Goal: Find specific page/section: Find specific page/section

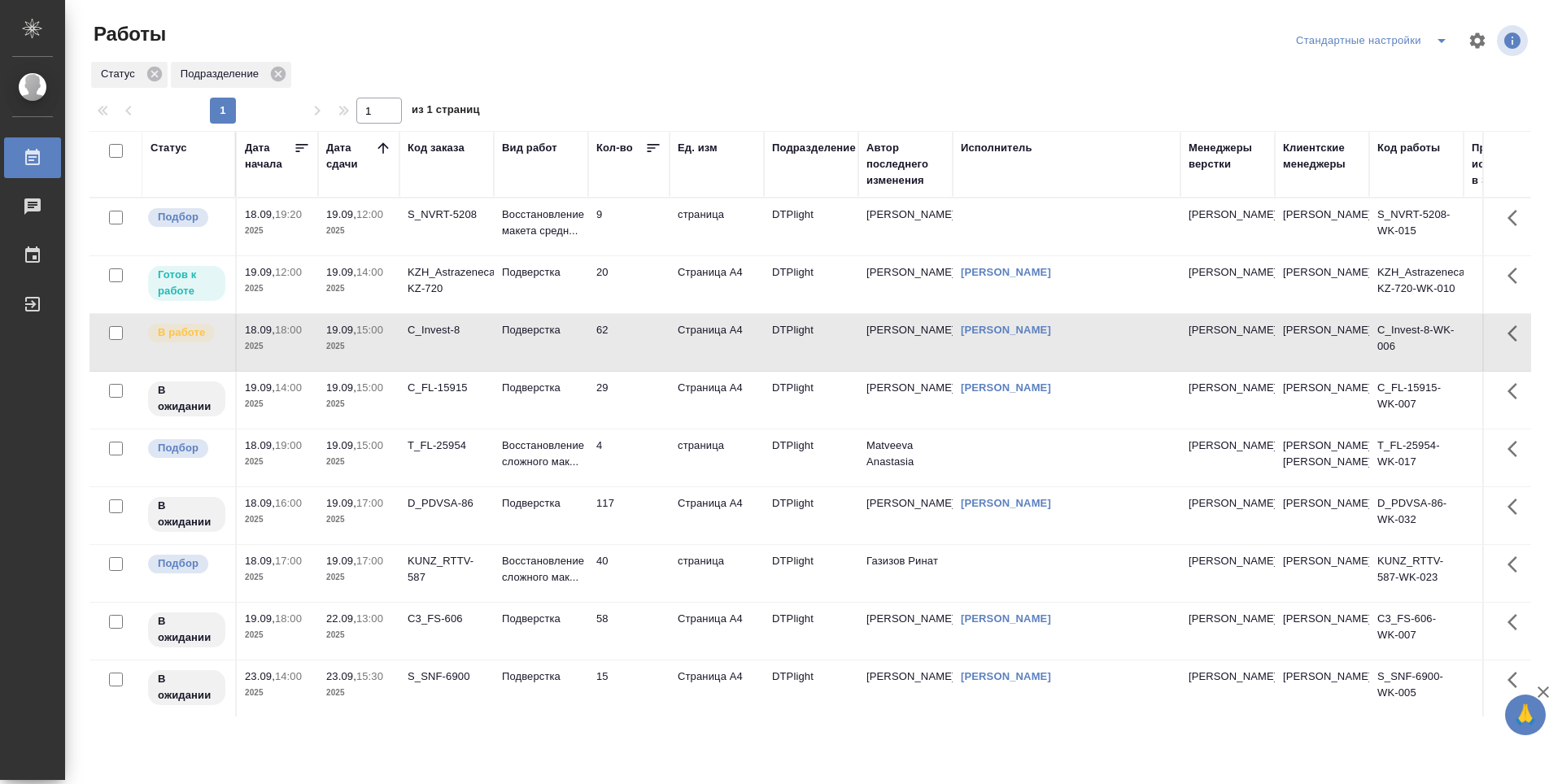
click at [627, 276] on td "20" at bounding box center [628, 284] width 81 height 57
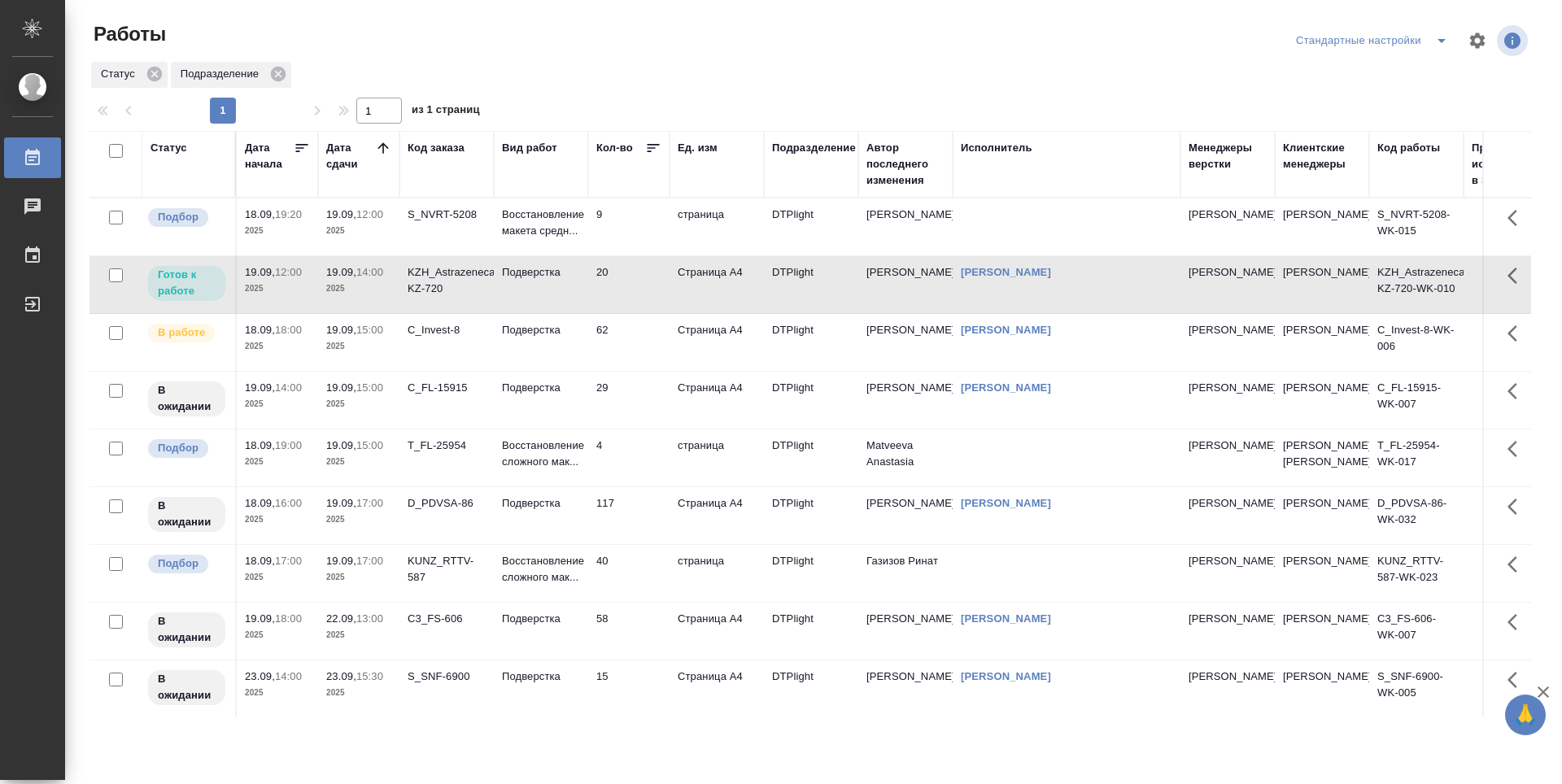
click at [633, 275] on td "20" at bounding box center [628, 284] width 81 height 57
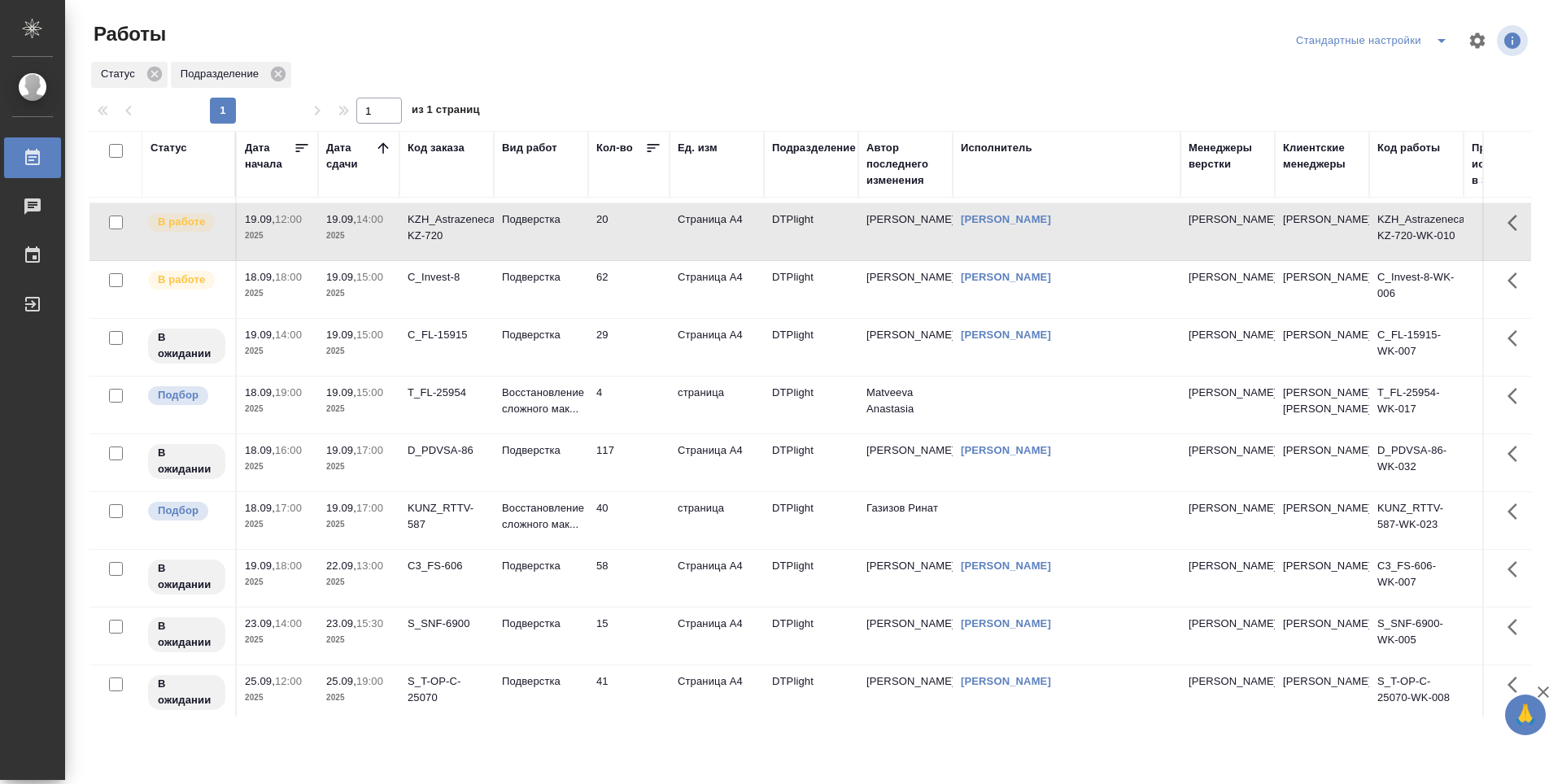
scroll to position [81, 0]
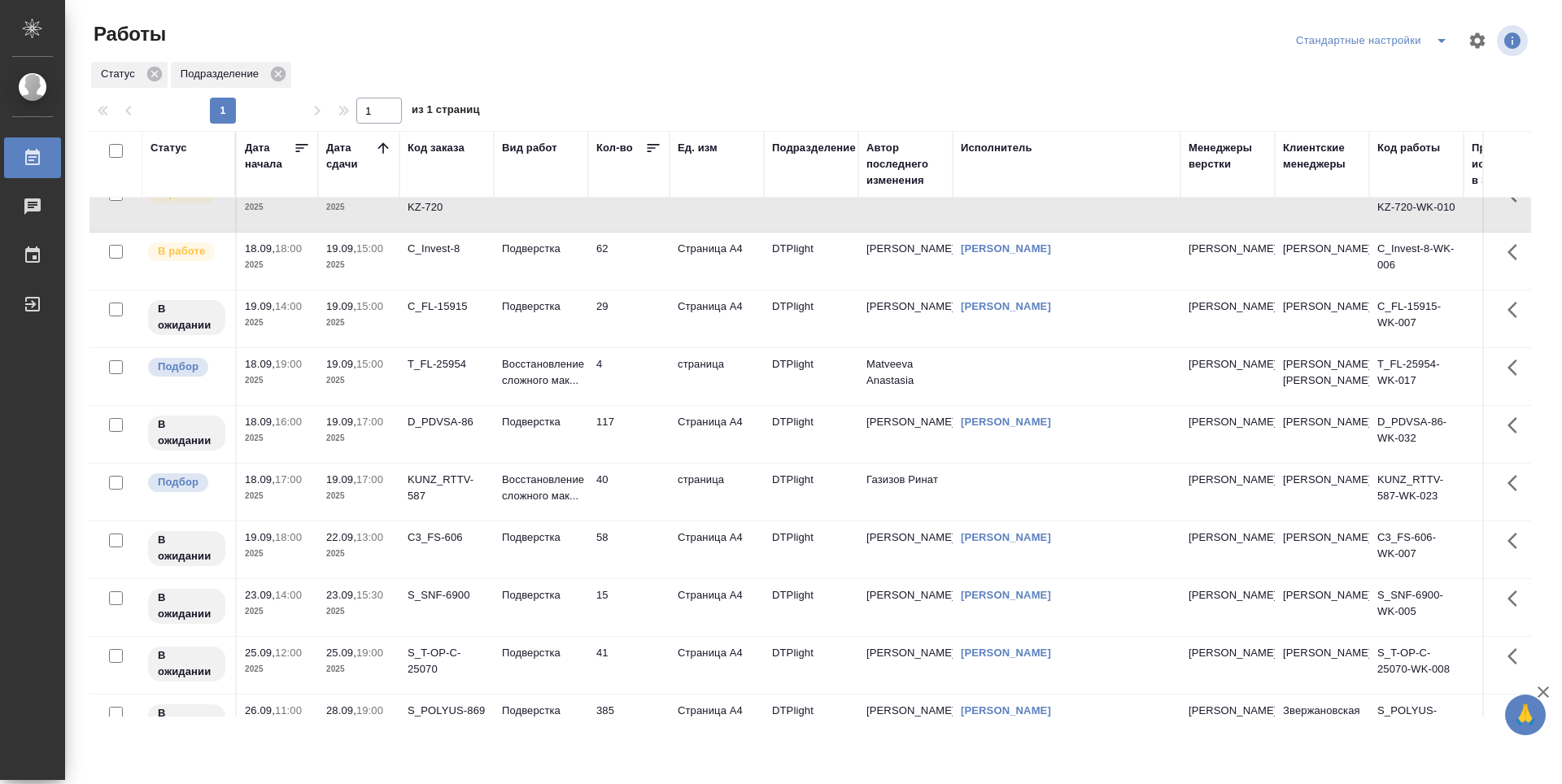
click at [630, 443] on td "117" at bounding box center [628, 435] width 81 height 57
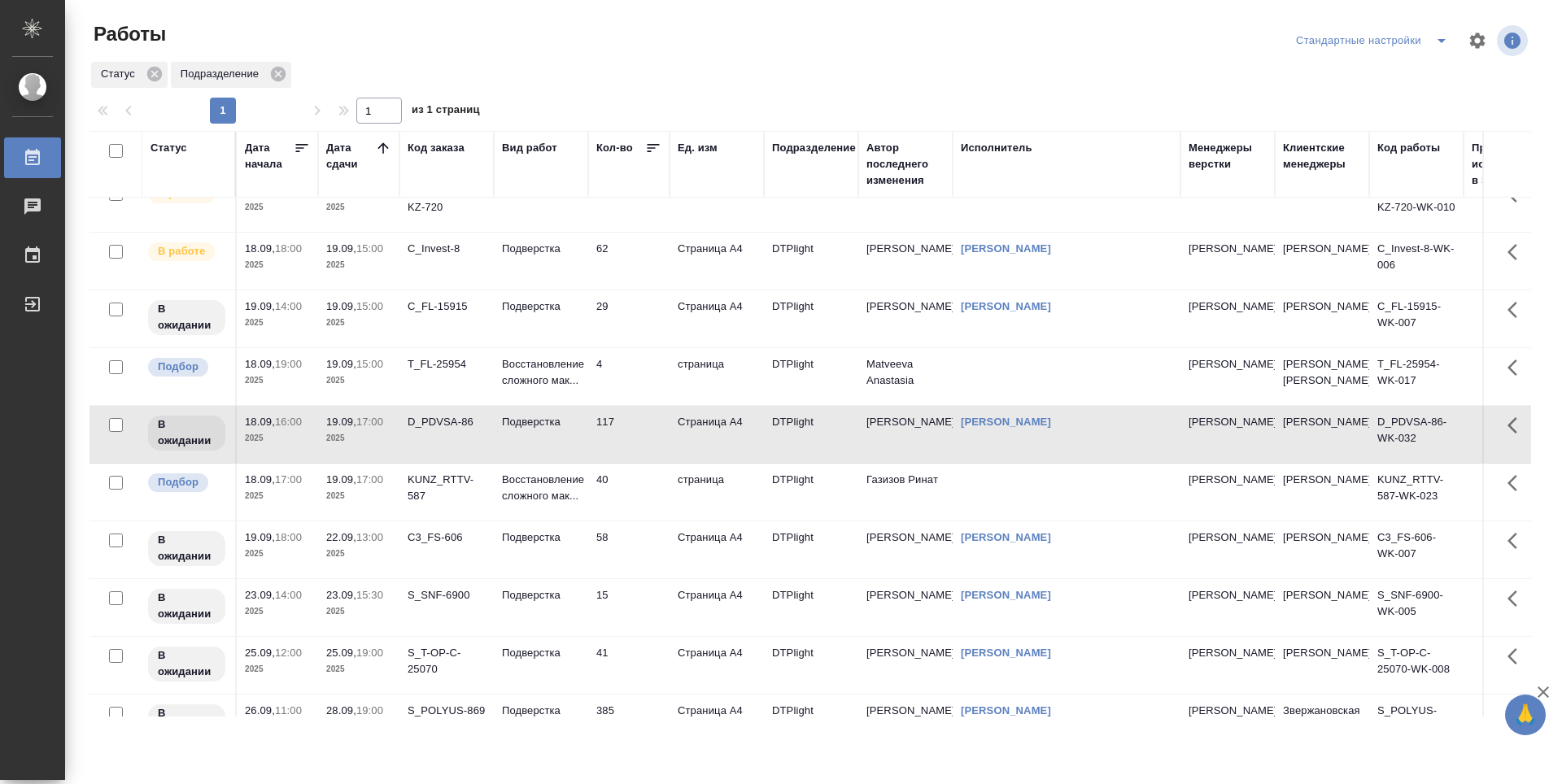
scroll to position [0, 0]
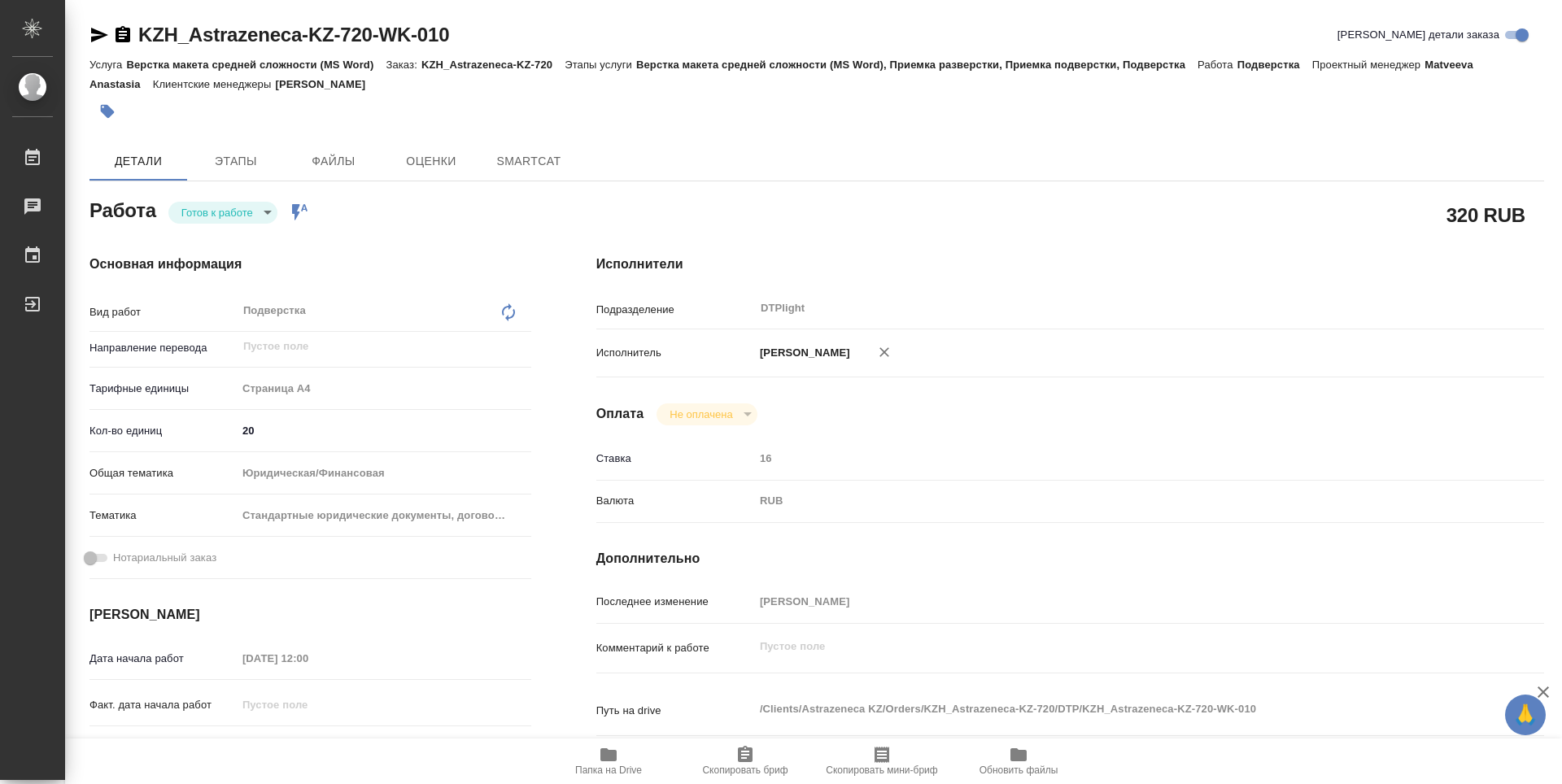
type textarea "x"
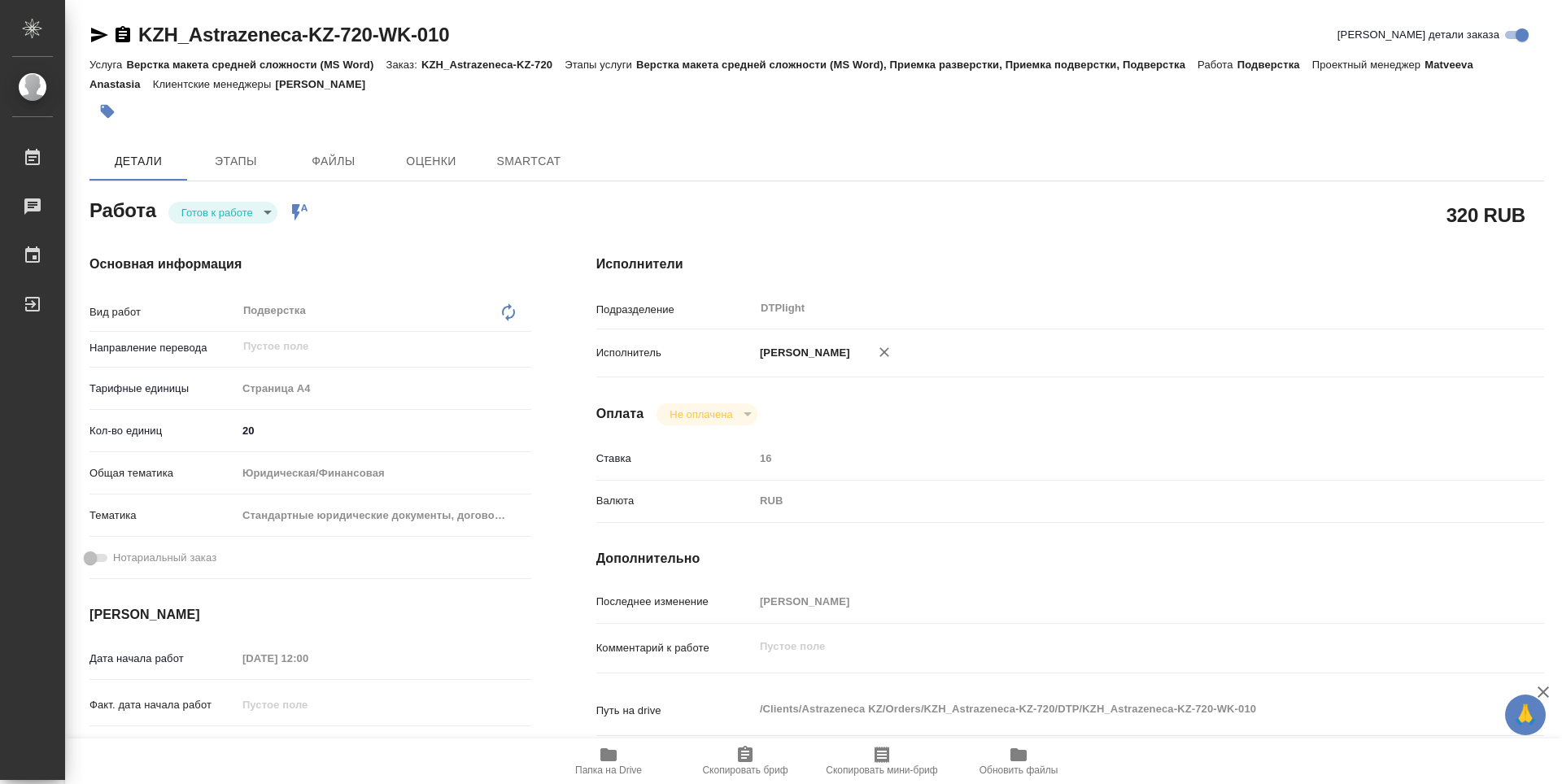
type textarea "x"
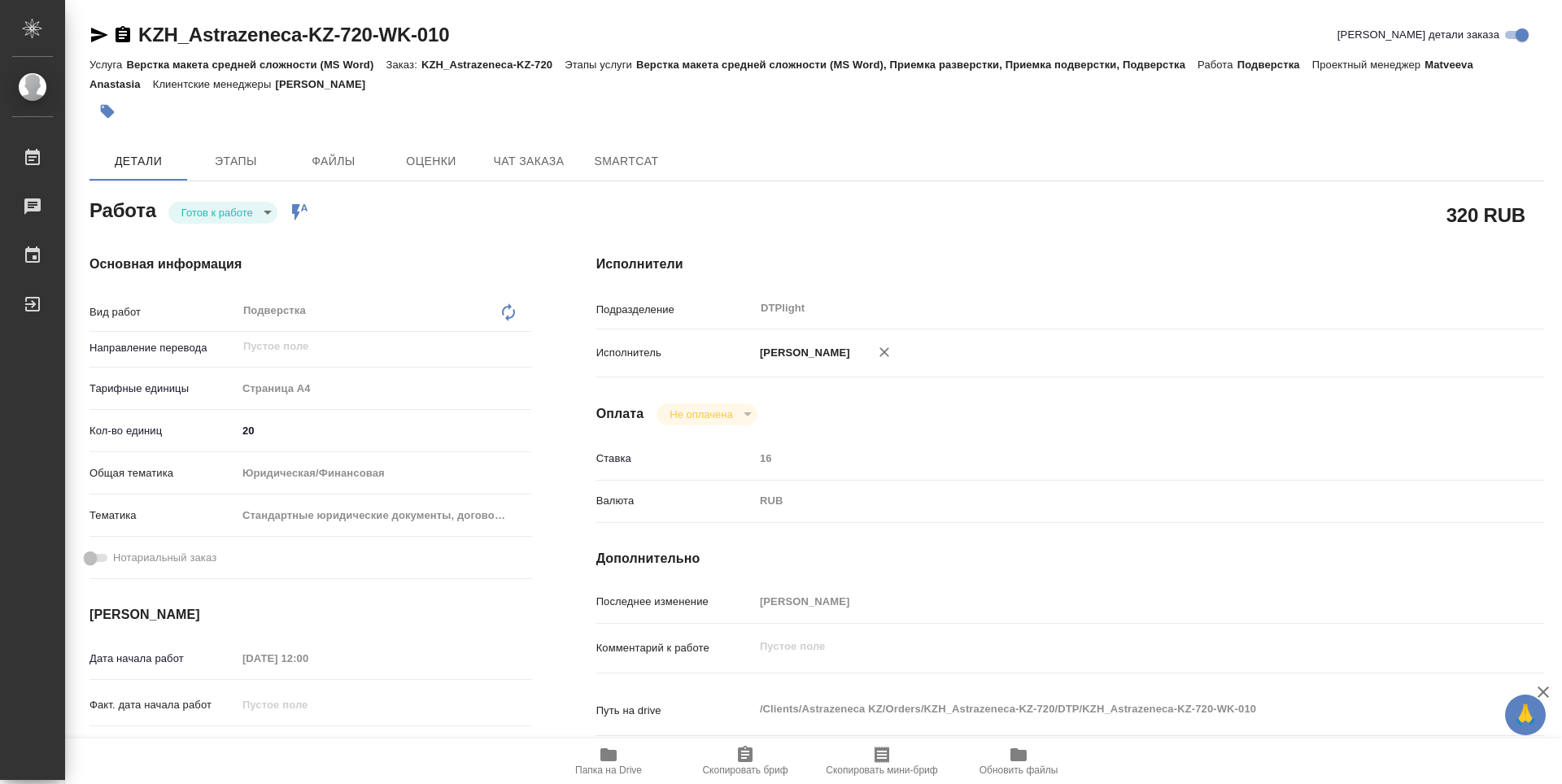
scroll to position [81, 0]
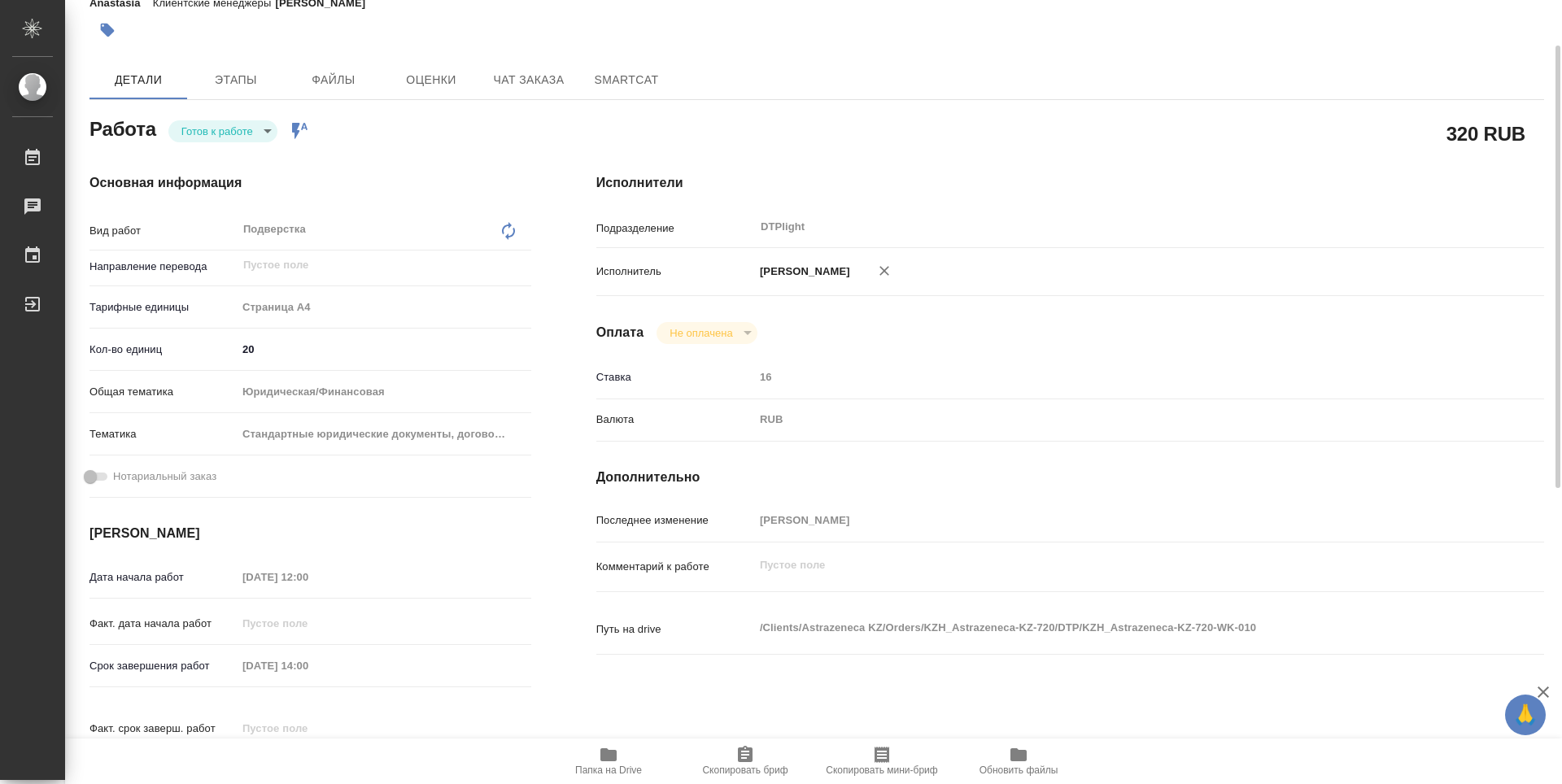
type textarea "x"
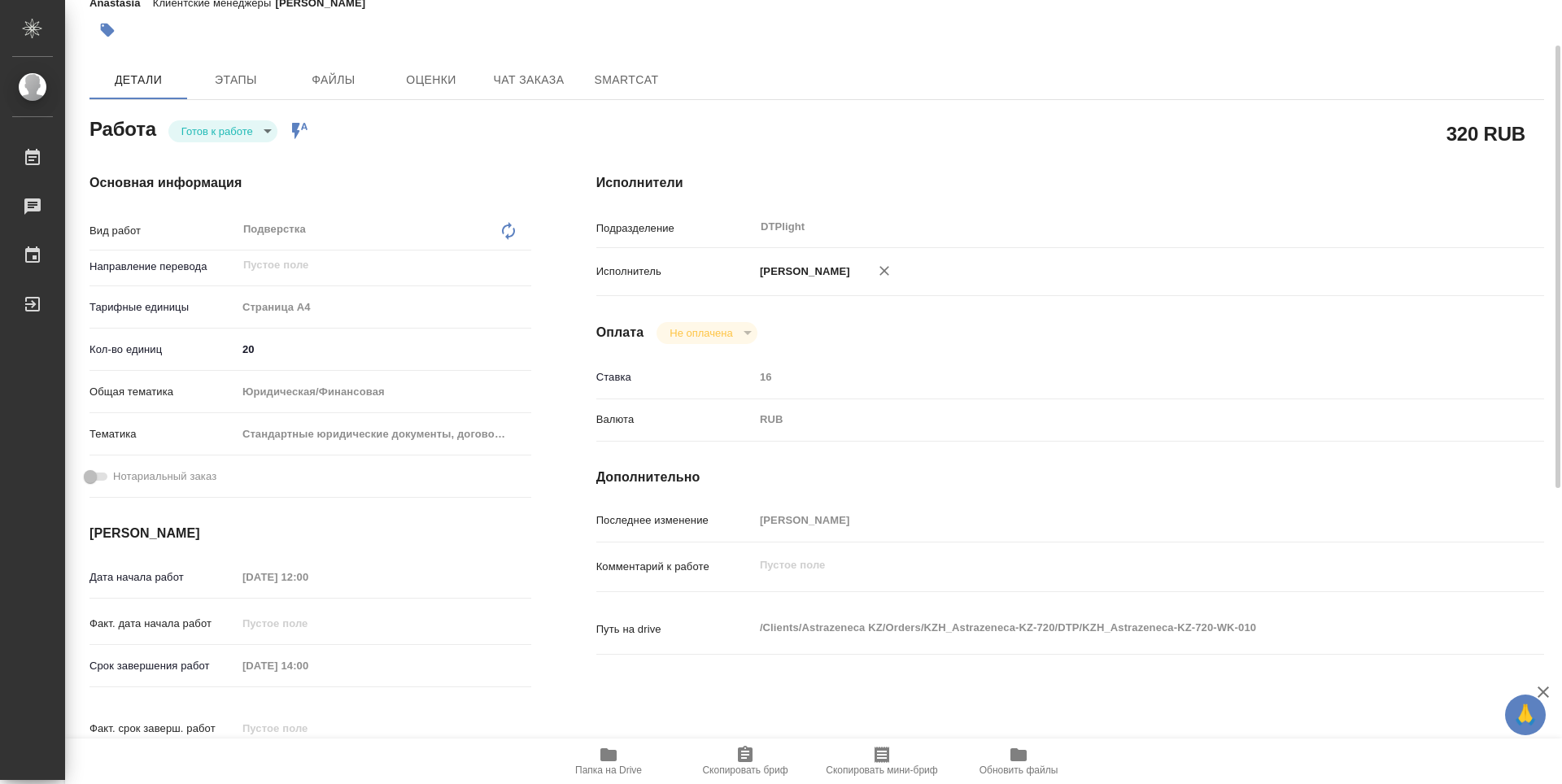
click at [610, 748] on icon "button" at bounding box center [608, 754] width 19 height 19
type textarea "x"
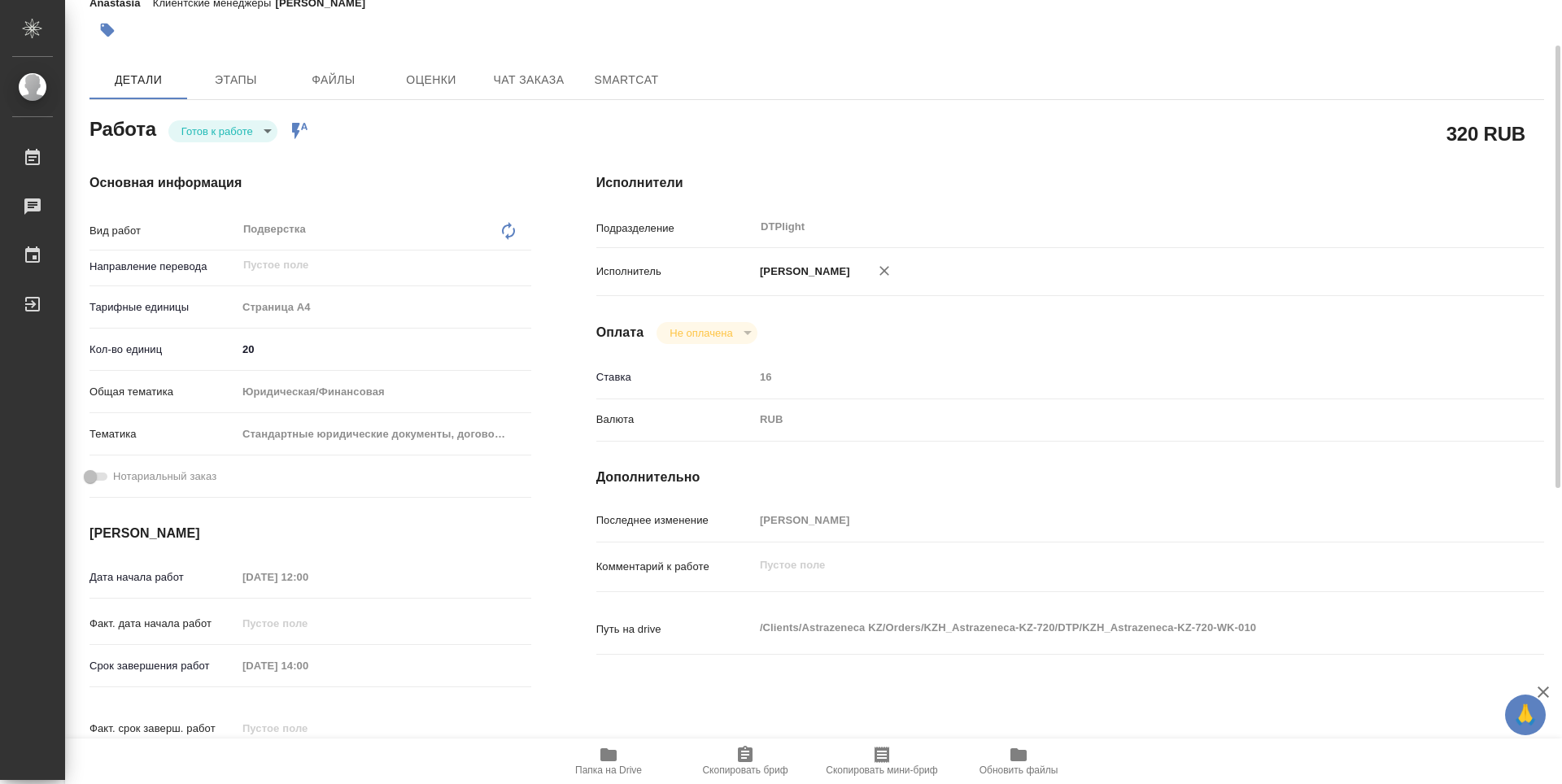
type textarea "x"
click at [265, 133] on body "🙏 .cls-1 fill:#fff; AWATERA Guselnikov Roman Работы 0 Чаты График Выйти KZH_Ast…" at bounding box center [781, 392] width 1562 height 784
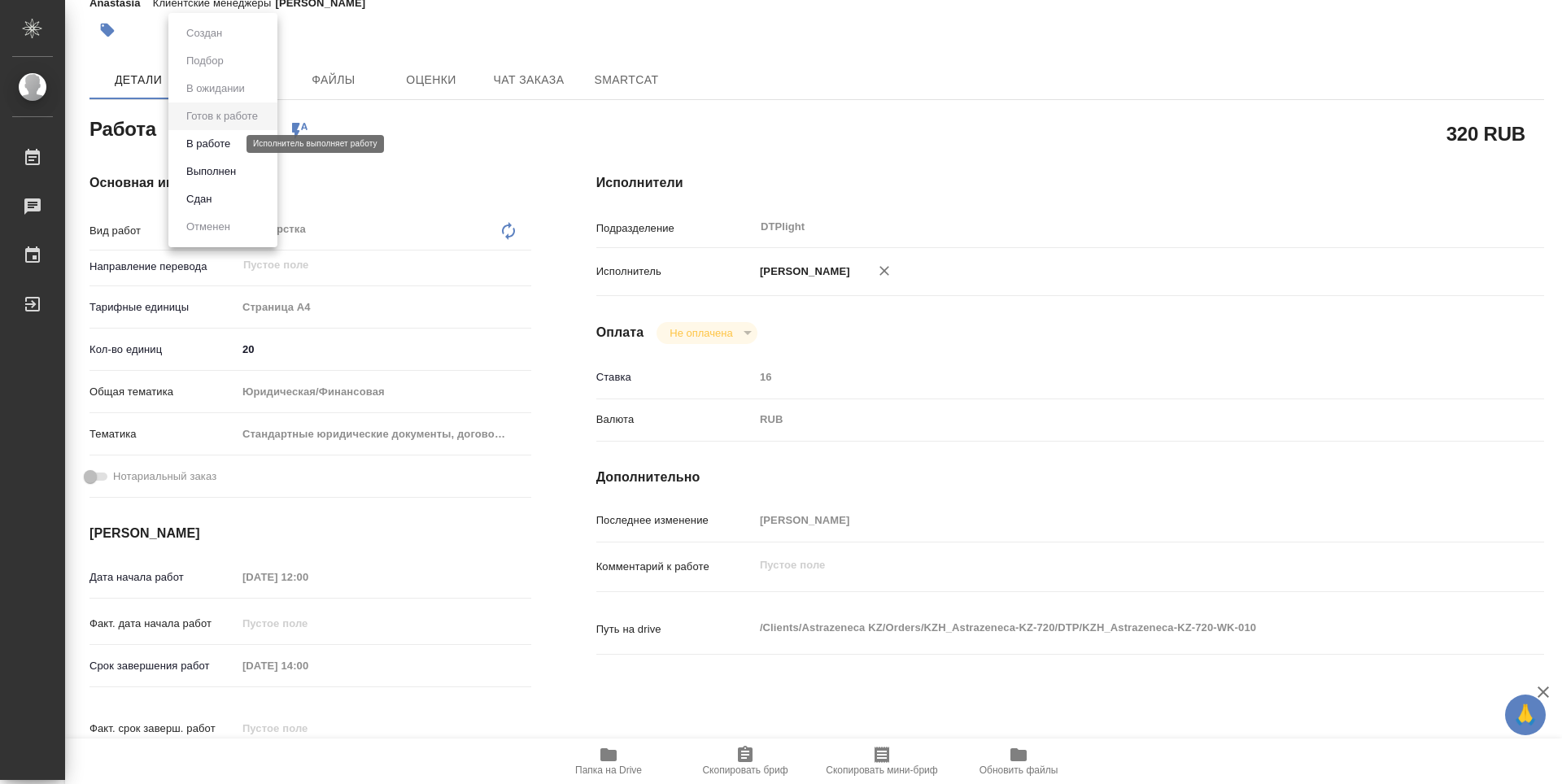
click at [218, 140] on button "В работе" at bounding box center [208, 143] width 53 height 18
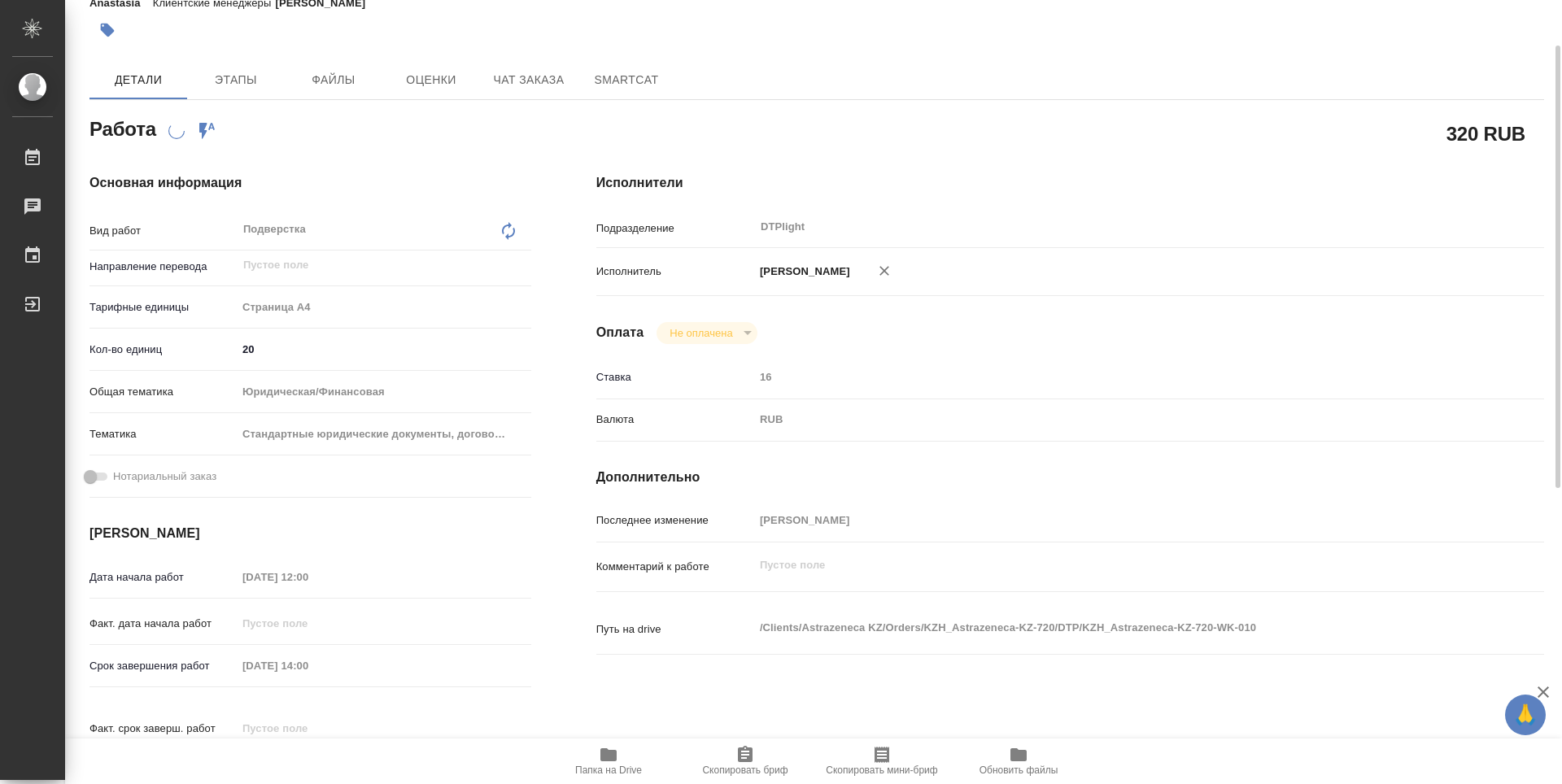
scroll to position [0, 0]
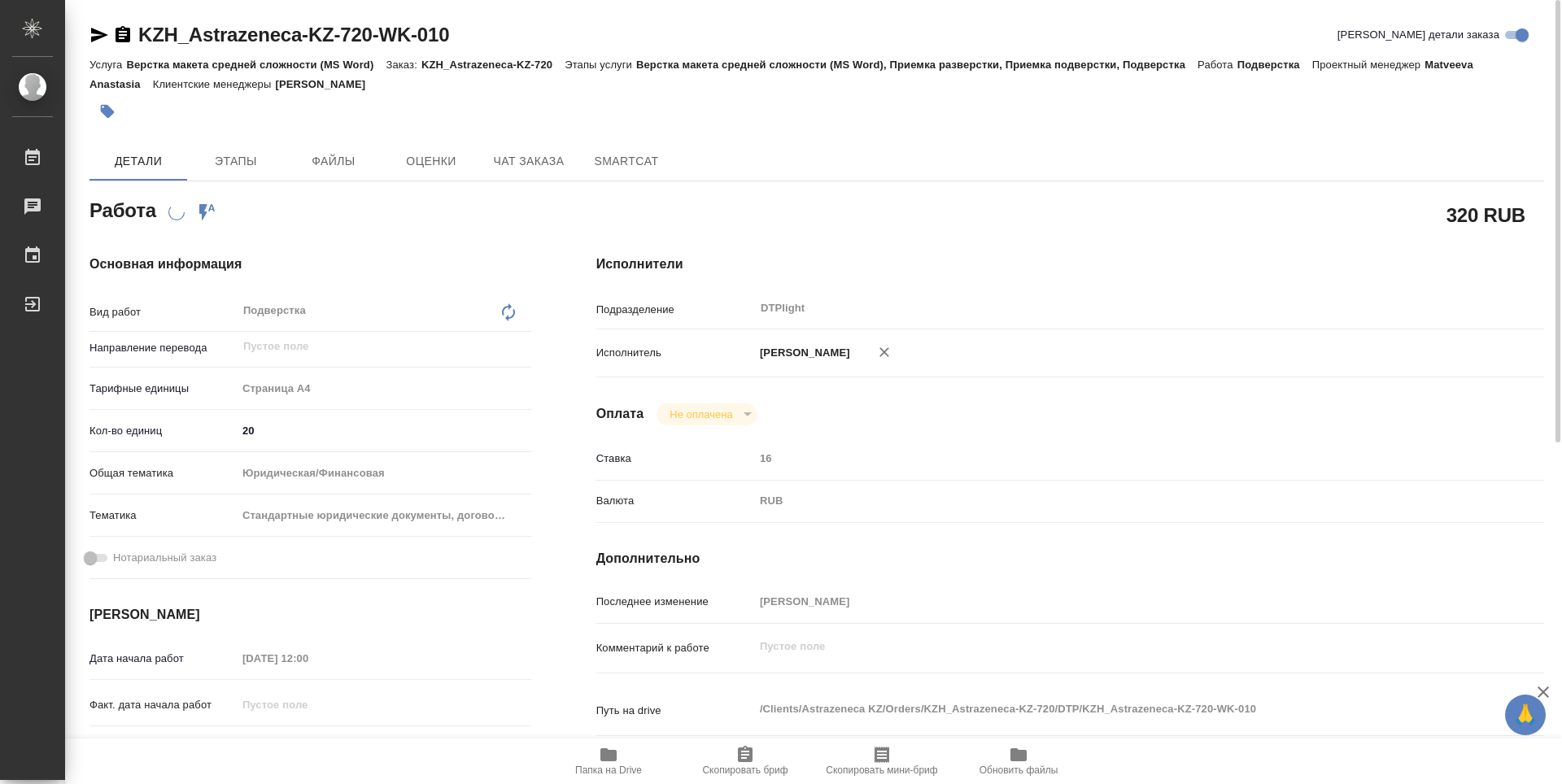
click at [123, 34] on icon "button" at bounding box center [123, 33] width 15 height 16
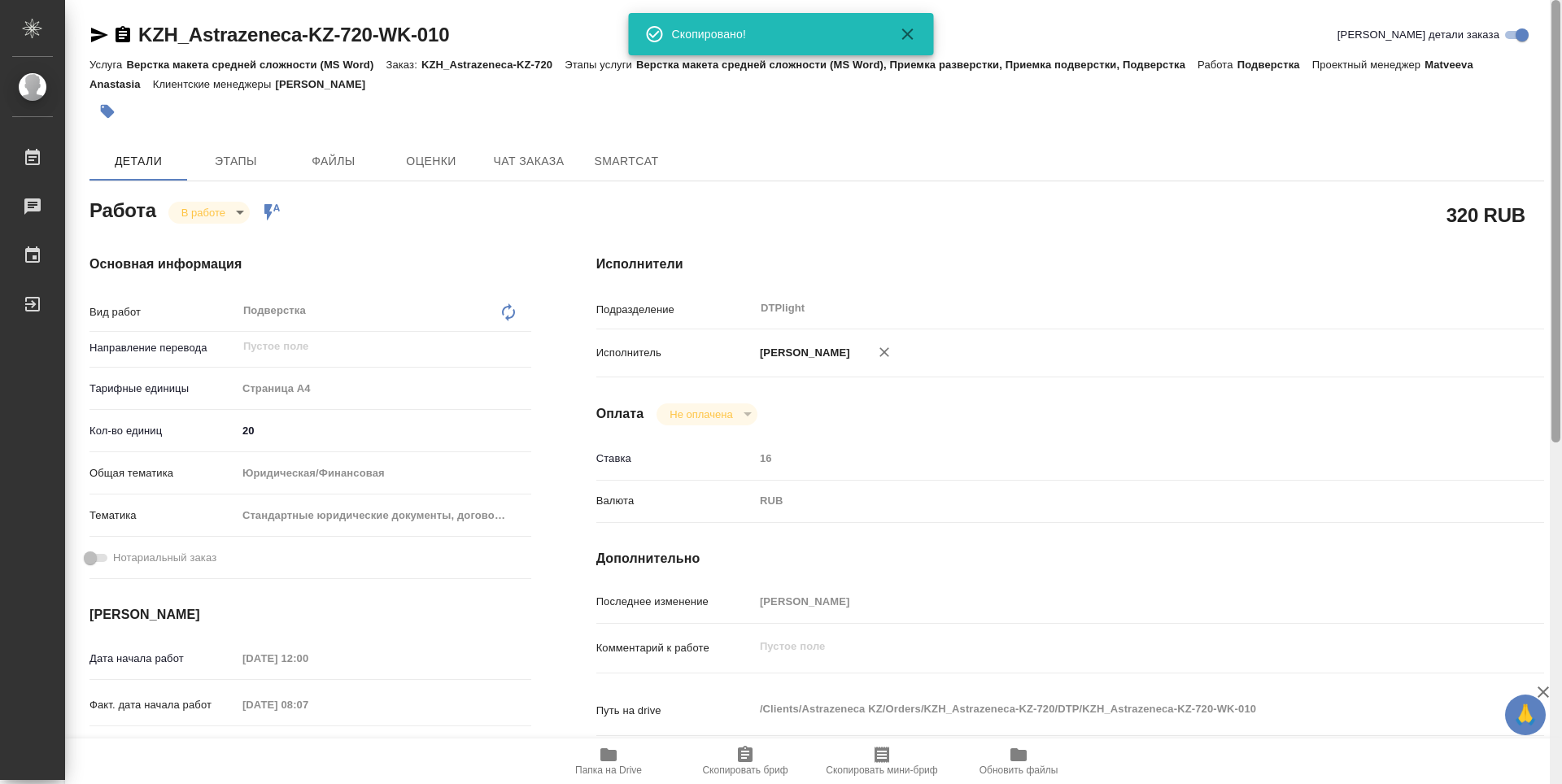
type textarea "x"
